Goal: Check status: Check status

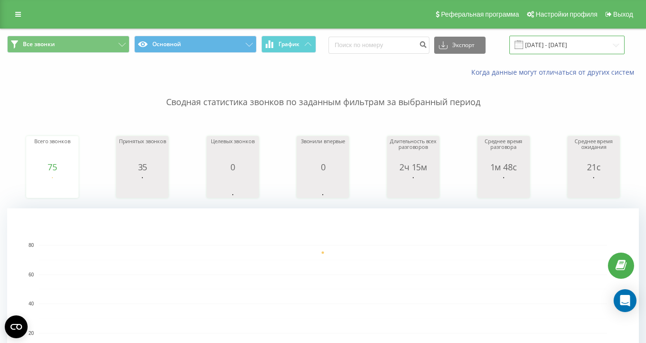
click at [553, 54] on input "[DATE] - [DATE]" at bounding box center [566, 45] width 115 height 19
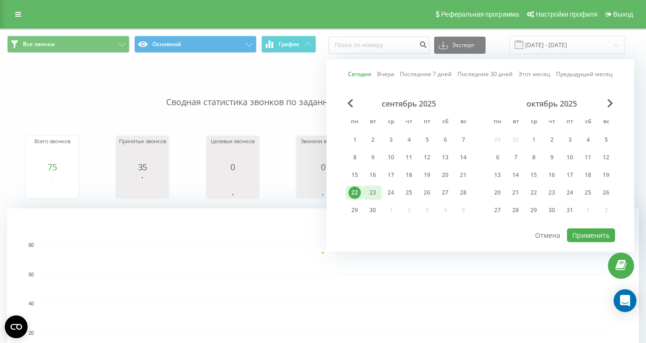
click at [375, 199] on div "23" at bounding box center [373, 193] width 12 height 12
click at [589, 242] on button "Применить" at bounding box center [591, 236] width 48 height 14
type input "[DATE] - [DATE]"
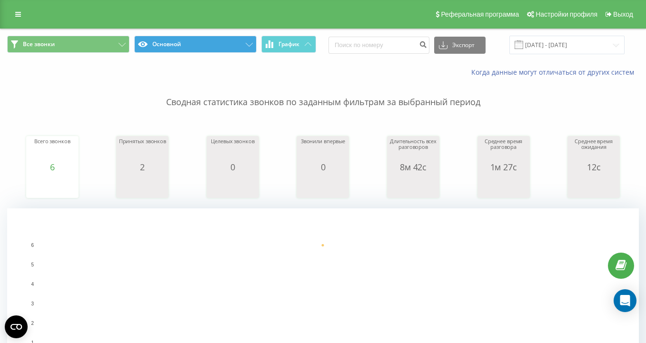
click at [206, 48] on button "Основной" at bounding box center [195, 44] width 122 height 17
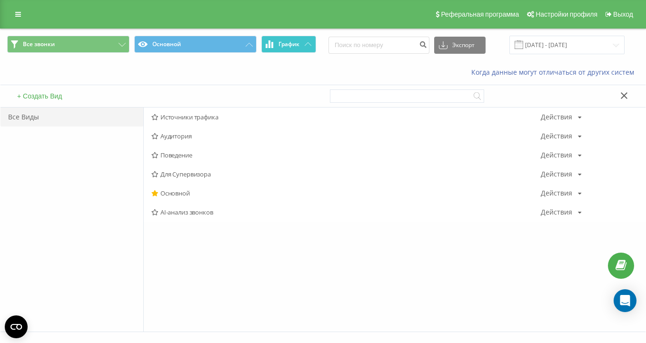
click at [277, 52] on button "График" at bounding box center [288, 44] width 55 height 17
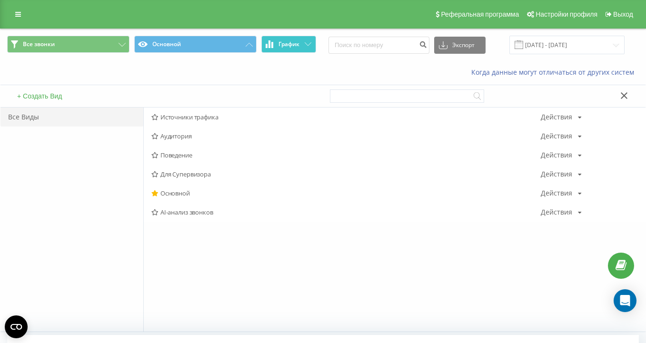
click at [268, 48] on button "График" at bounding box center [288, 44] width 55 height 17
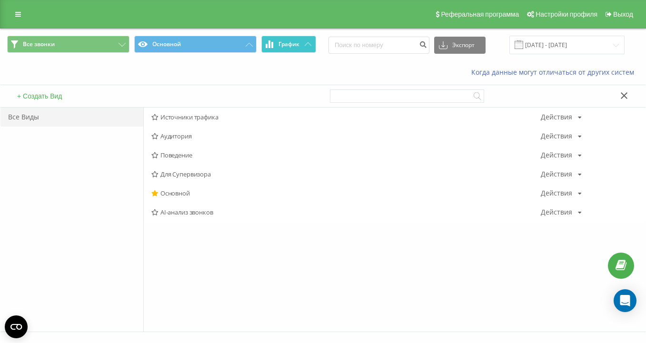
click at [287, 53] on button "График" at bounding box center [288, 44] width 55 height 17
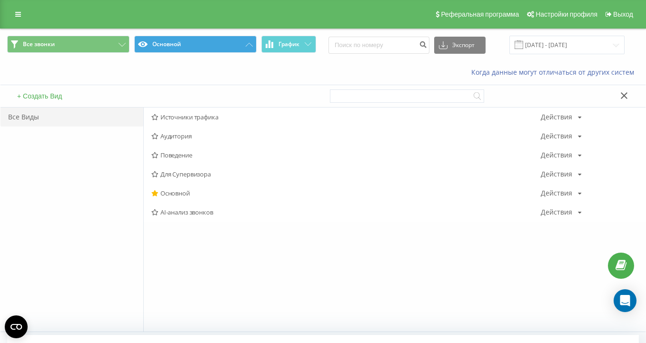
click at [229, 53] on button "Основной" at bounding box center [195, 44] width 122 height 17
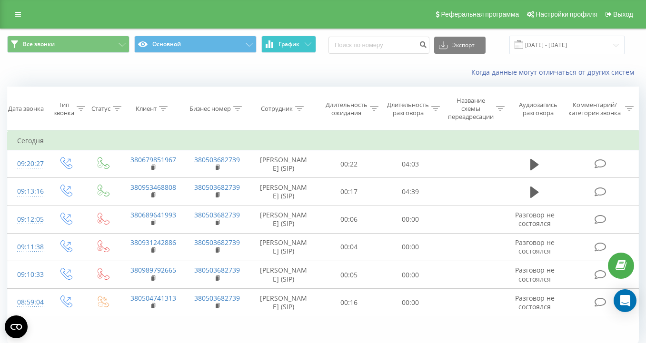
click at [294, 48] on button "График" at bounding box center [288, 44] width 55 height 17
